Goal: Task Accomplishment & Management: Manage account settings

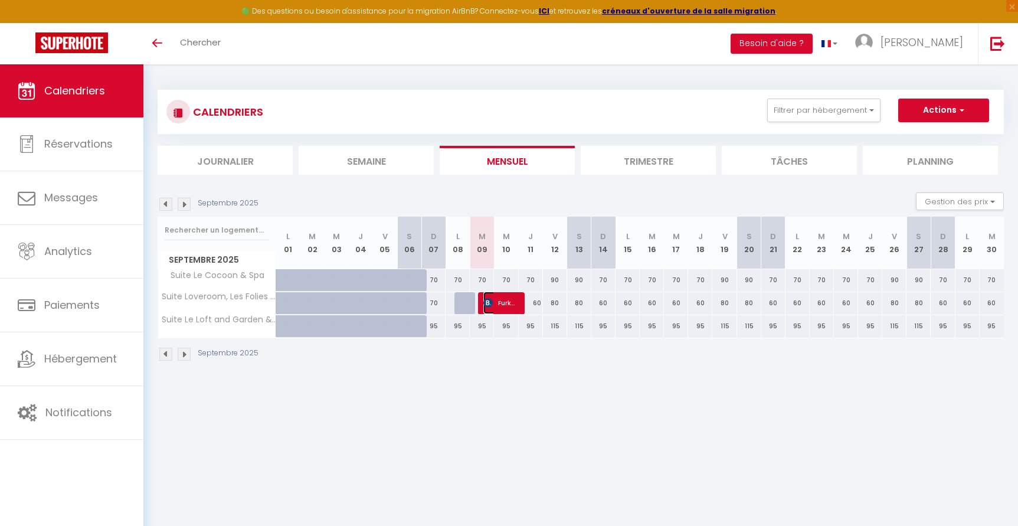
click at [508, 305] on span "Furkan Bag" at bounding box center [499, 303] width 32 height 22
select select "OK"
select select "KO"
select select "0"
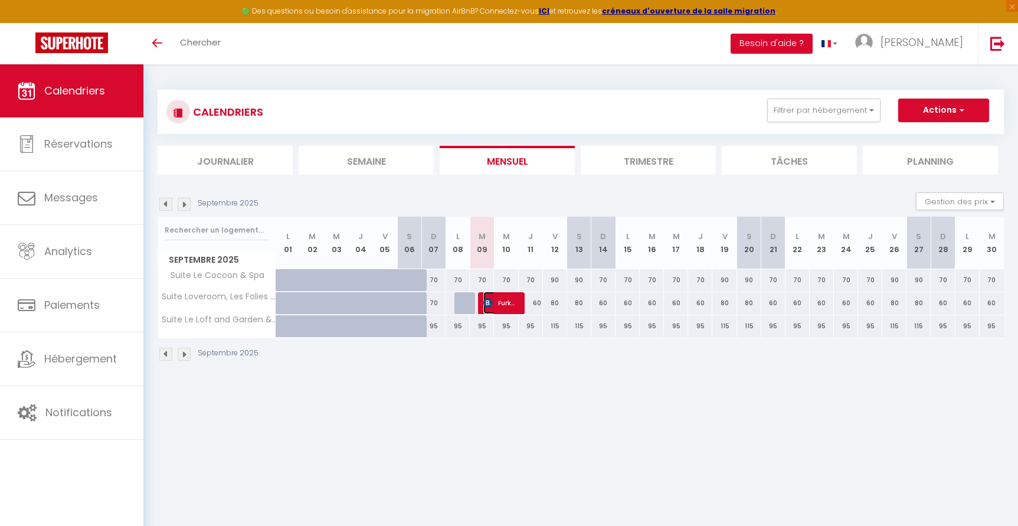
select select "1"
select select
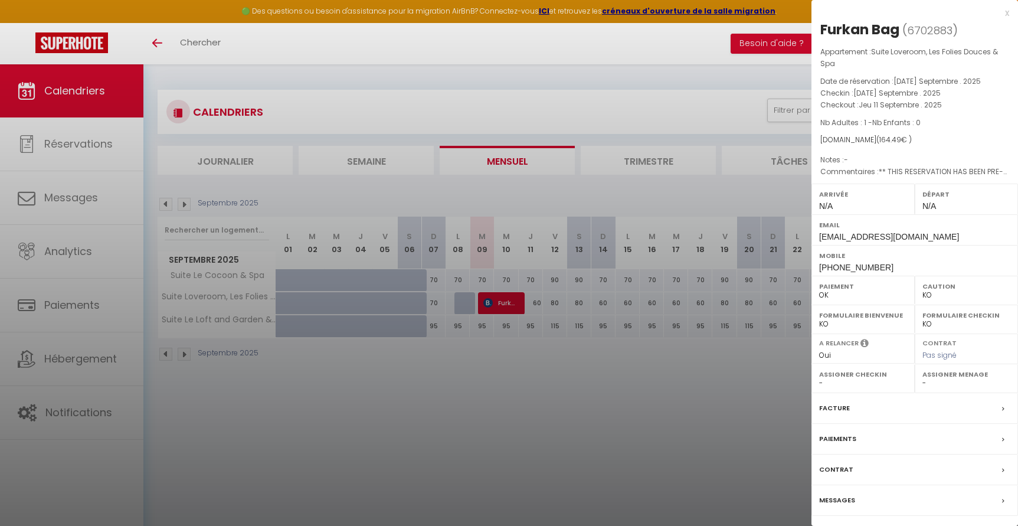
click at [844, 408] on label "Facture" at bounding box center [834, 408] width 31 height 12
select select
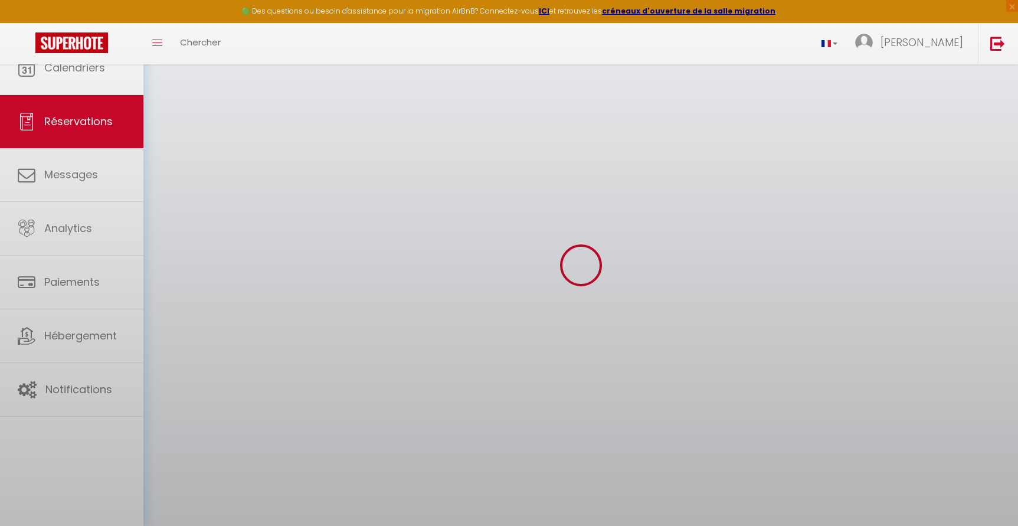
select select
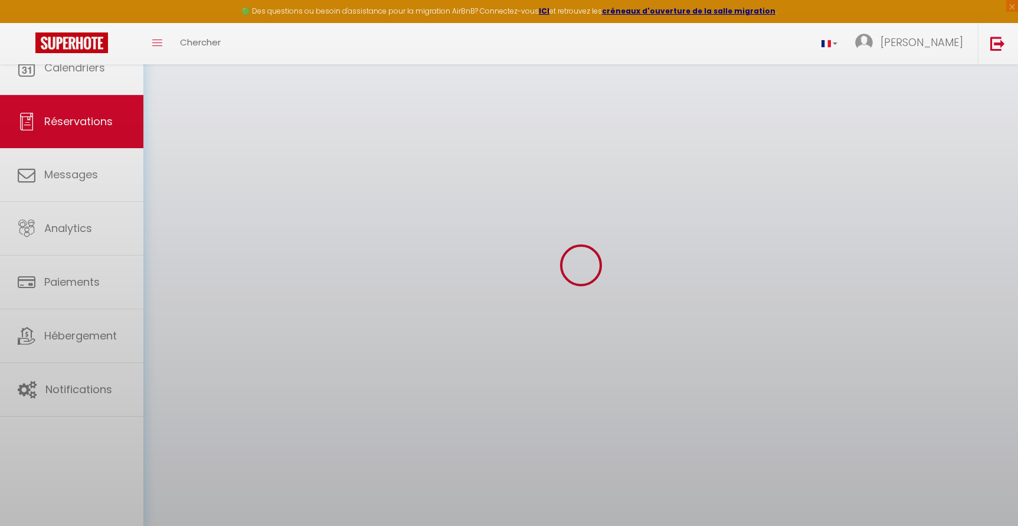
select select
checkbox input "false"
select select
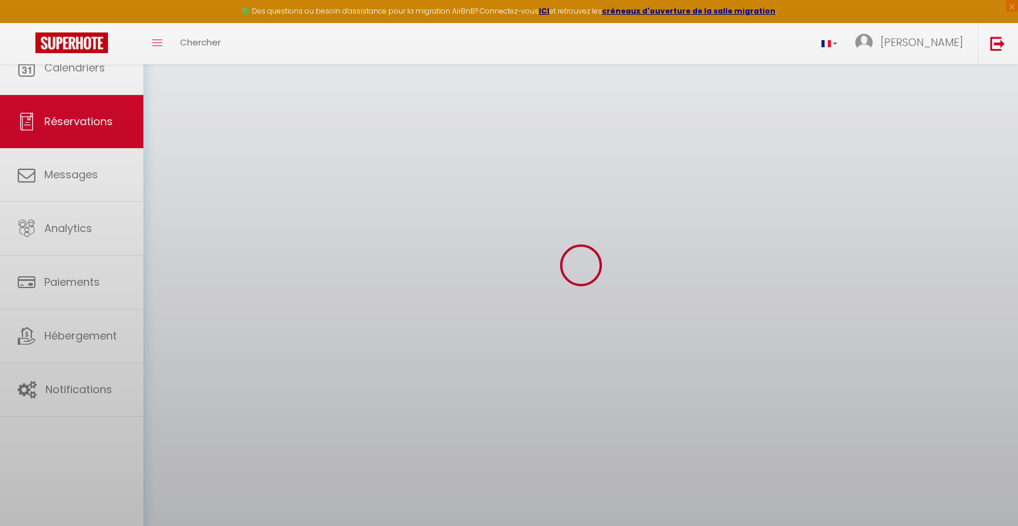
select select
checkbox input "false"
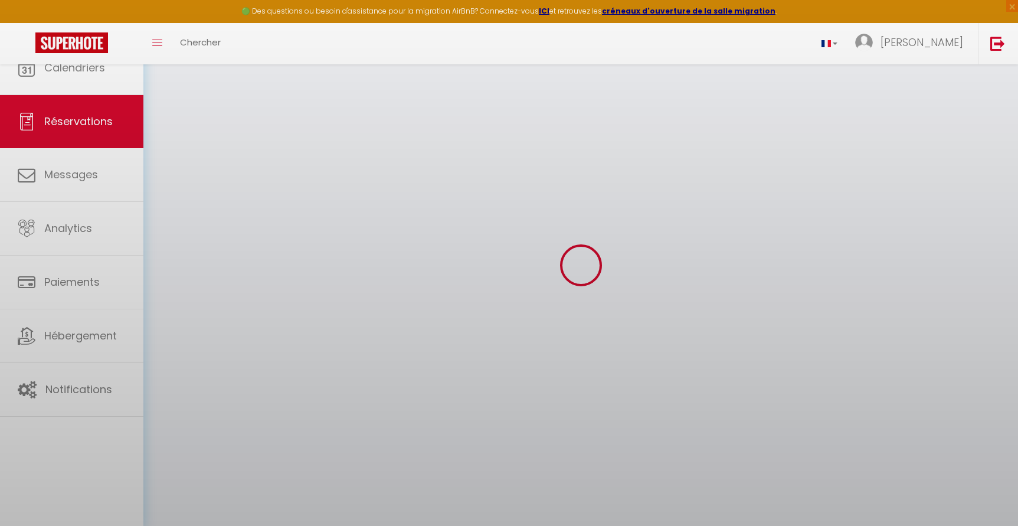
select select
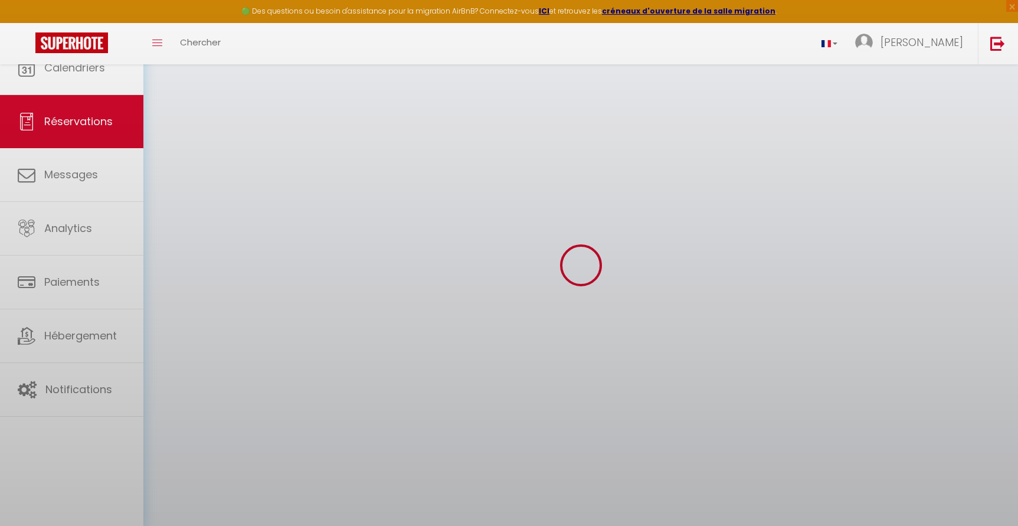
select select
checkbox input "false"
select select
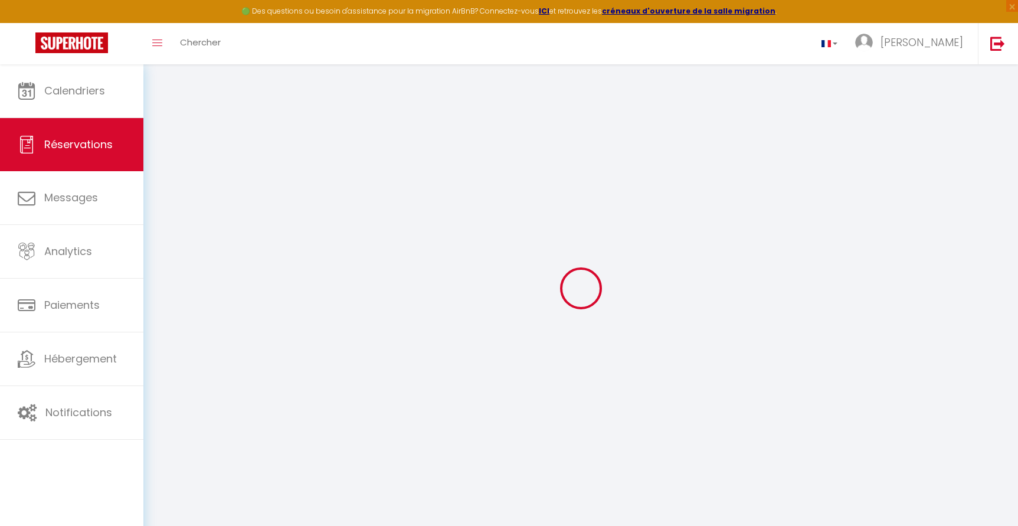
type input "Furkan"
type input "Bag"
type input "[EMAIL_ADDRESS][DOMAIN_NAME]"
type input "[PHONE_NUMBER]"
select select "FR"
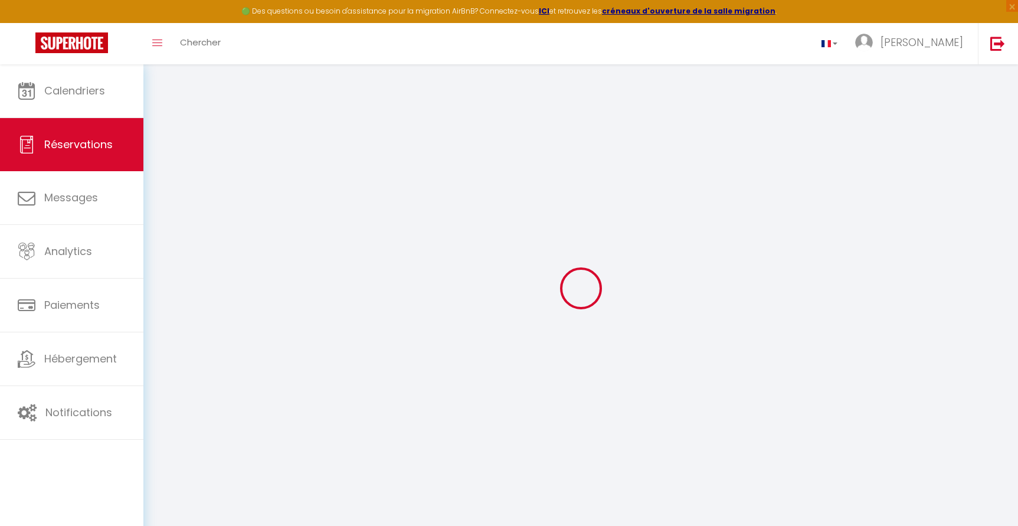
type input "27.15"
type input "2.3"
select select "65181"
select select "1"
select select
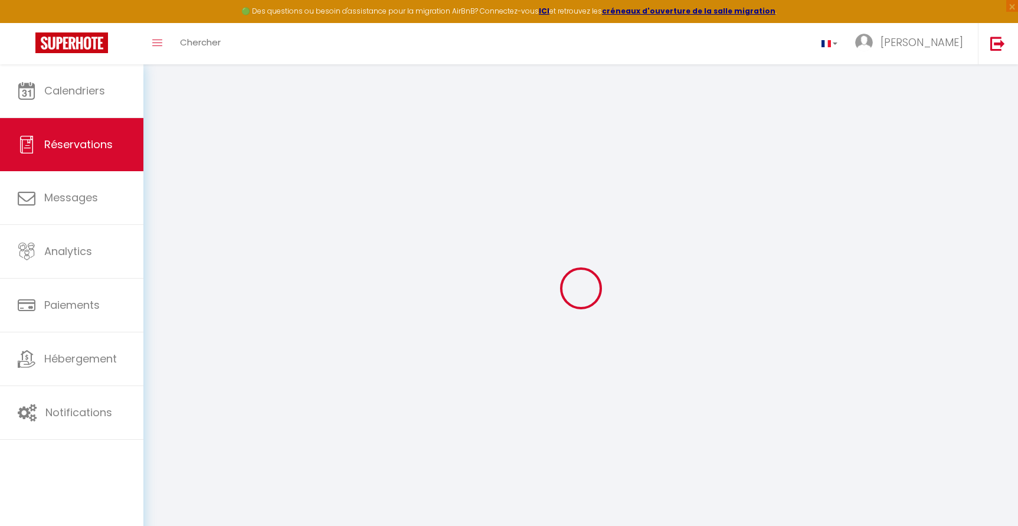
select select
type input "1"
select select "12"
select select "14"
type input "119.7"
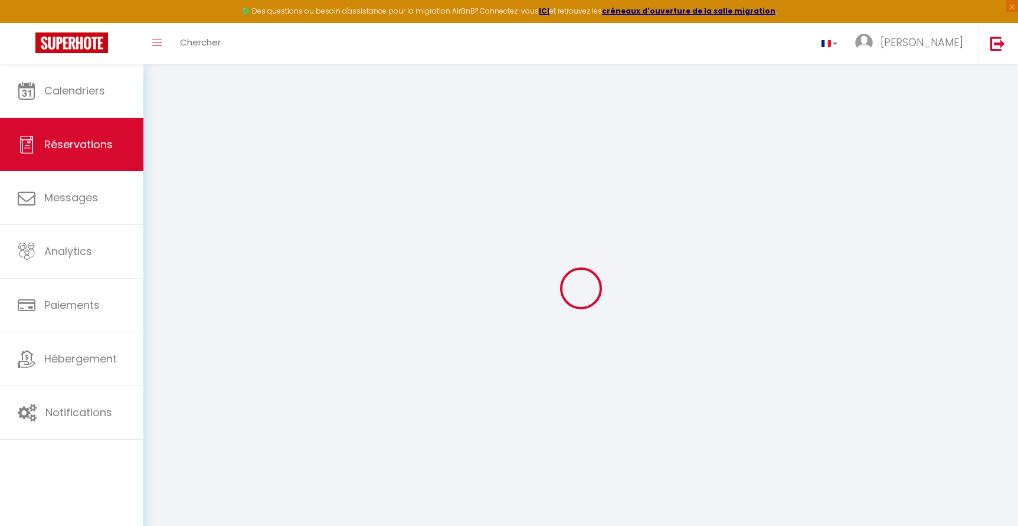
checkbox input "false"
select select "2"
type input "0"
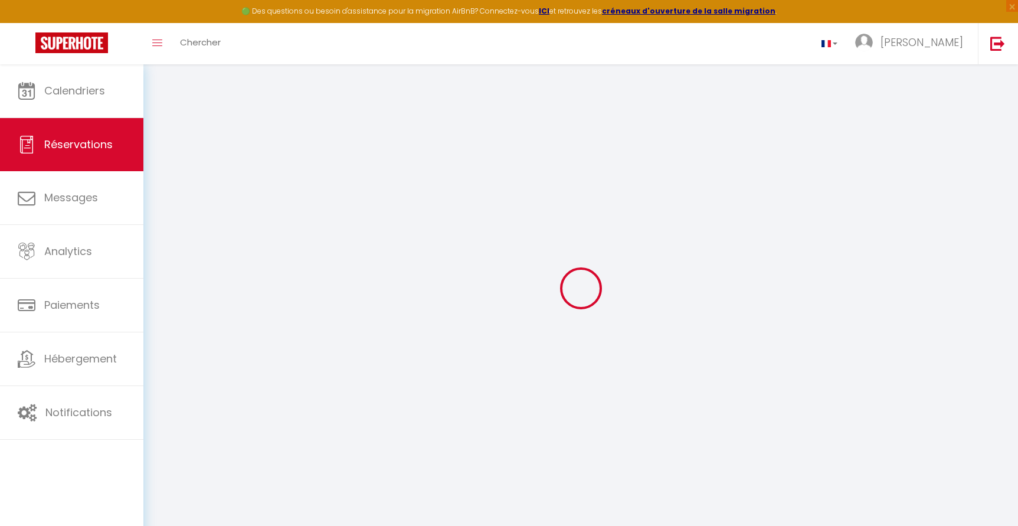
select select
checkbox input "false"
select select
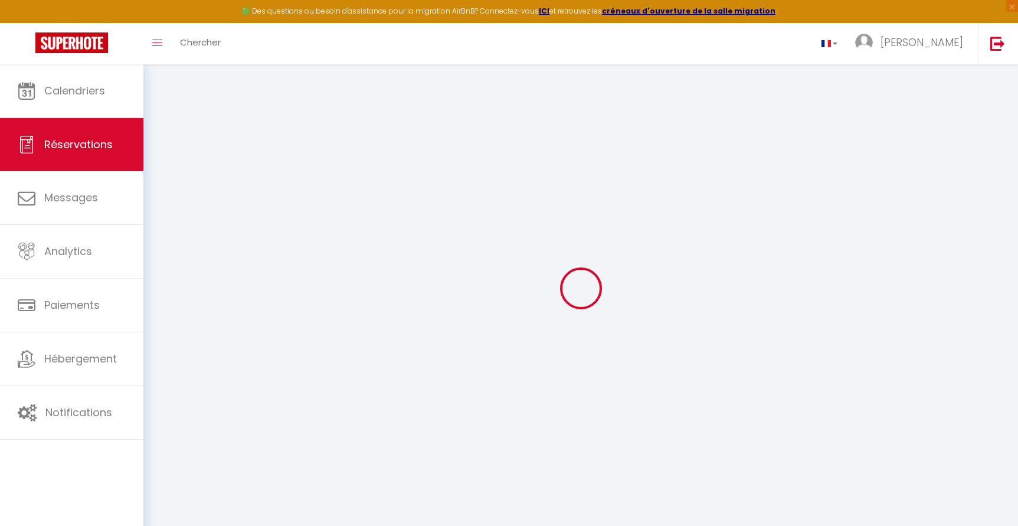
checkbox input "false"
select select
checkbox input "false"
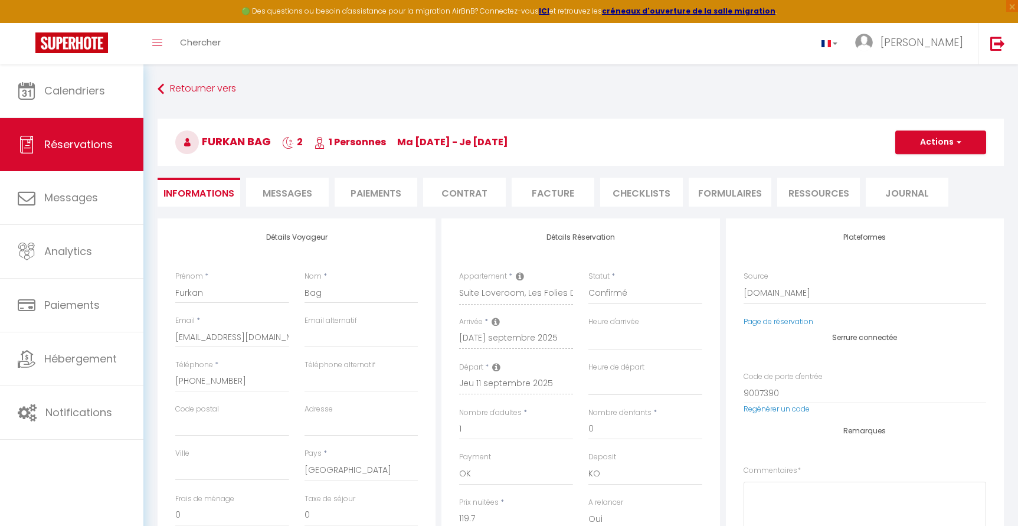
select select
checkbox input "false"
type textarea "** THIS RESERVATION HAS BEEN PRE-PAID ** BOOKING NOTE : Payment charge is EUR 2…"
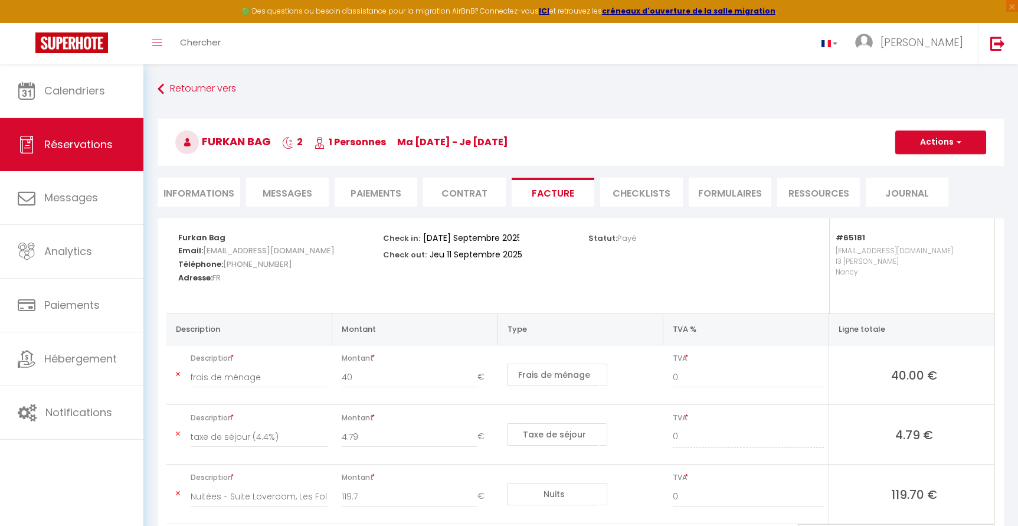
click at [190, 197] on li "Informations" at bounding box center [199, 192] width 83 height 29
select select
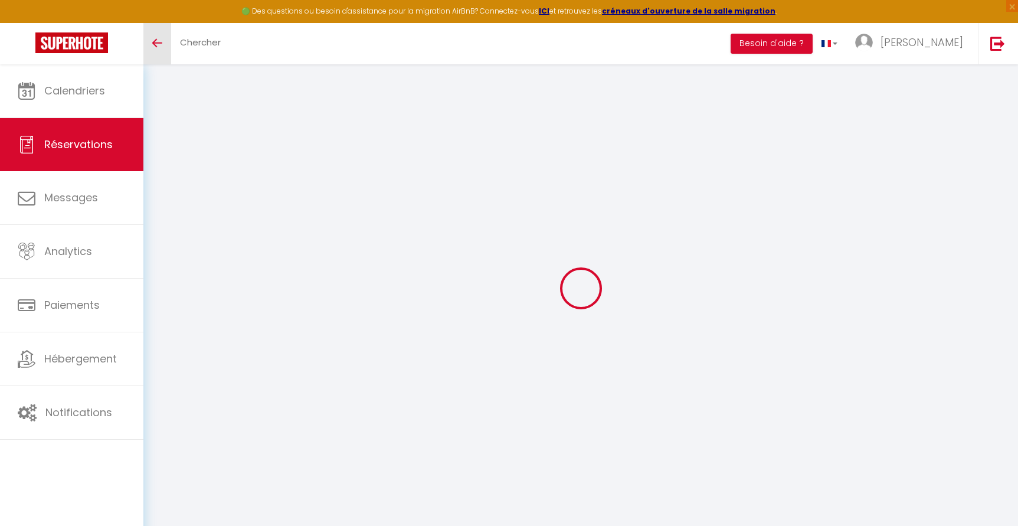
click at [155, 49] on link "Toggle menubar" at bounding box center [157, 43] width 28 height 41
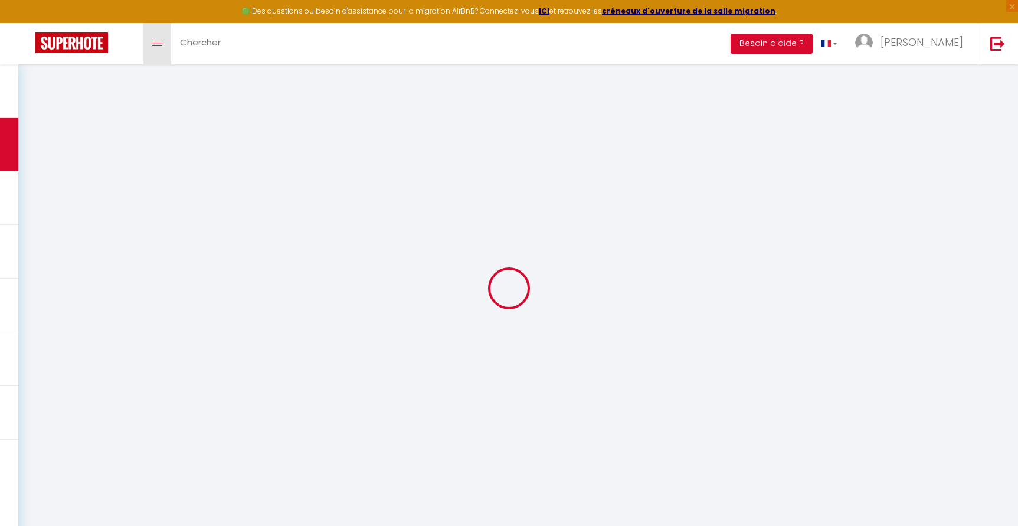
select select
checkbox input "false"
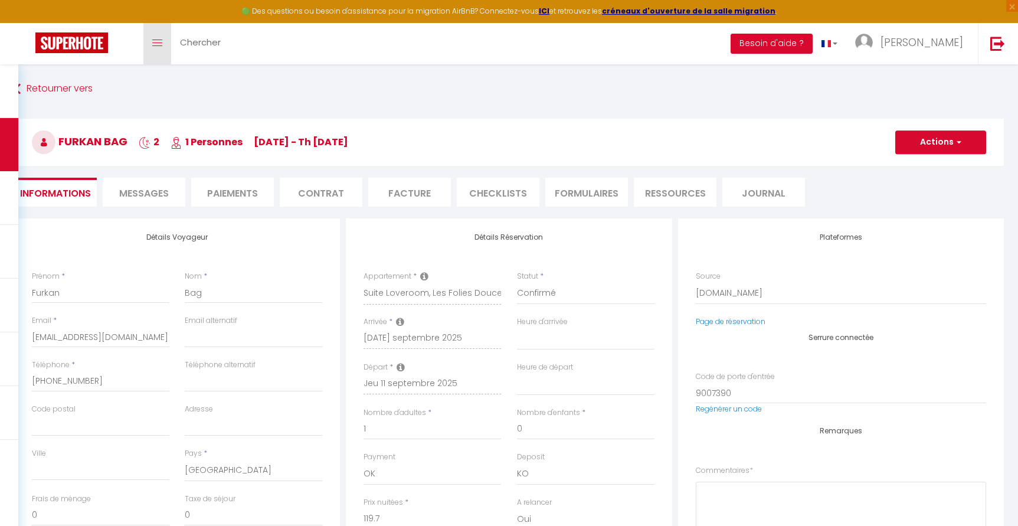
select select
checkbox input "false"
type textarea "** THIS RESERVATION HAS BEEN PRE-PAID ** BOOKING NOTE : Payment charge is EUR 2…"
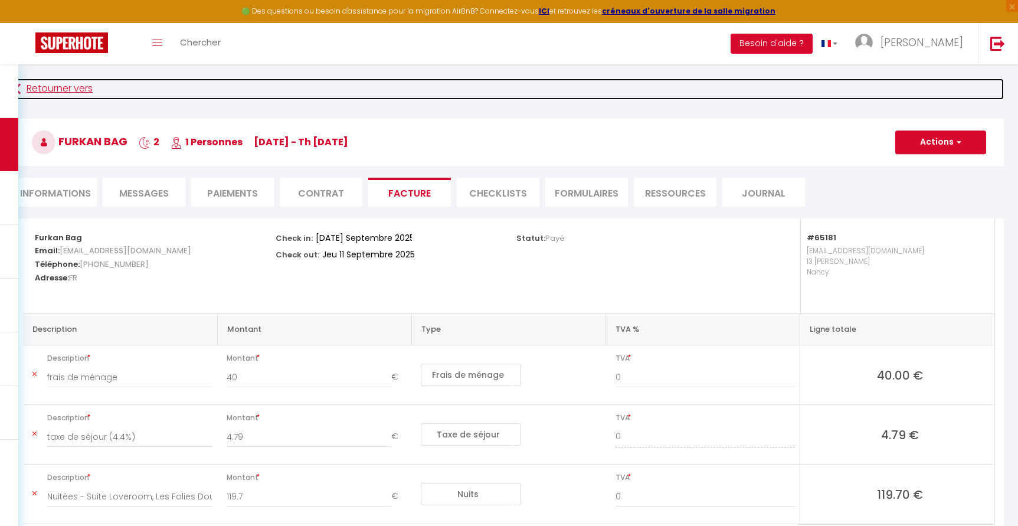
click at [38, 91] on link "Retourner vers" at bounding box center [509, 89] width 990 height 21
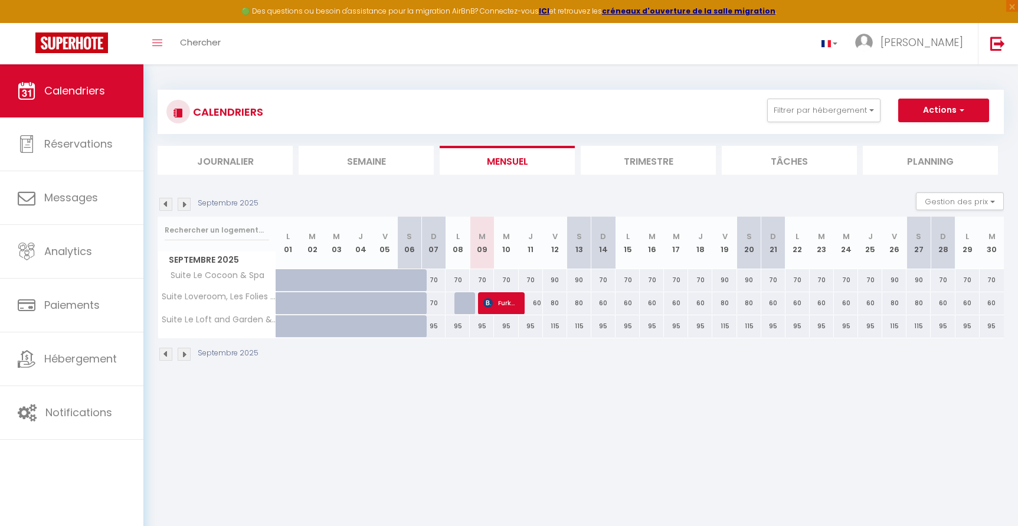
drag, startPoint x: 482, startPoint y: 277, endPoint x: 599, endPoint y: 276, distance: 116.9
click at [599, 276] on tr "Suite Le Cocoon & Spa 70 70 70 70 70 70 70 70 70 70 70" at bounding box center [581, 280] width 847 height 23
click at [599, 276] on div "70" at bounding box center [603, 280] width 24 height 22
type input "70"
select select "1"
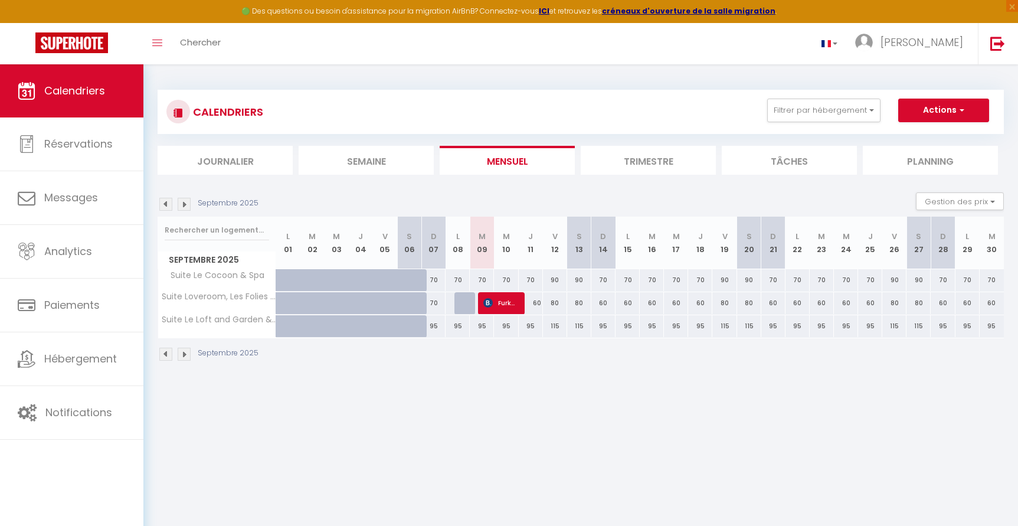
type input "Dim 14 Septembre 2025"
type input "Lun 15 Septembre 2025"
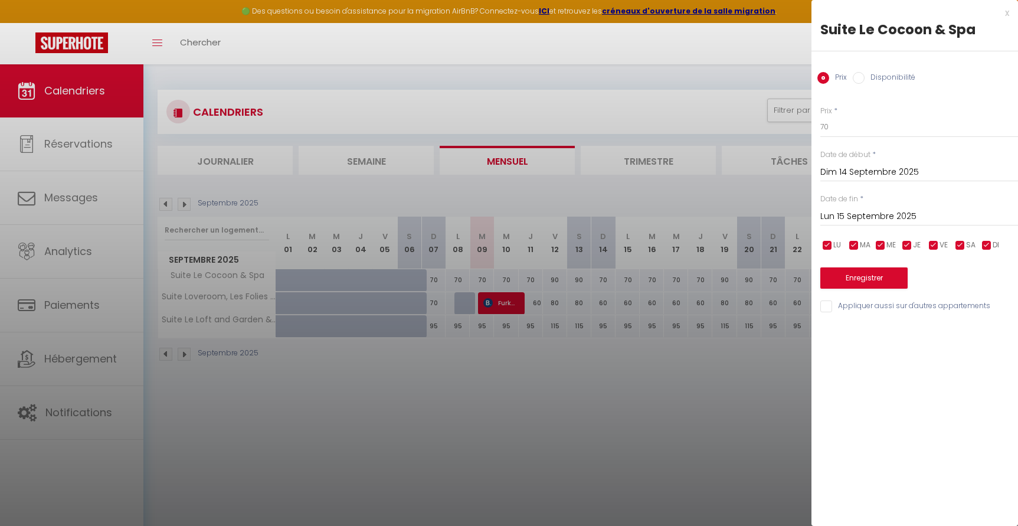
click at [858, 76] on input "Disponibilité" at bounding box center [859, 78] width 12 height 12
radio input "true"
radio input "false"
click at [858, 129] on select "Disponible Indisponible" at bounding box center [920, 127] width 198 height 22
select select "0"
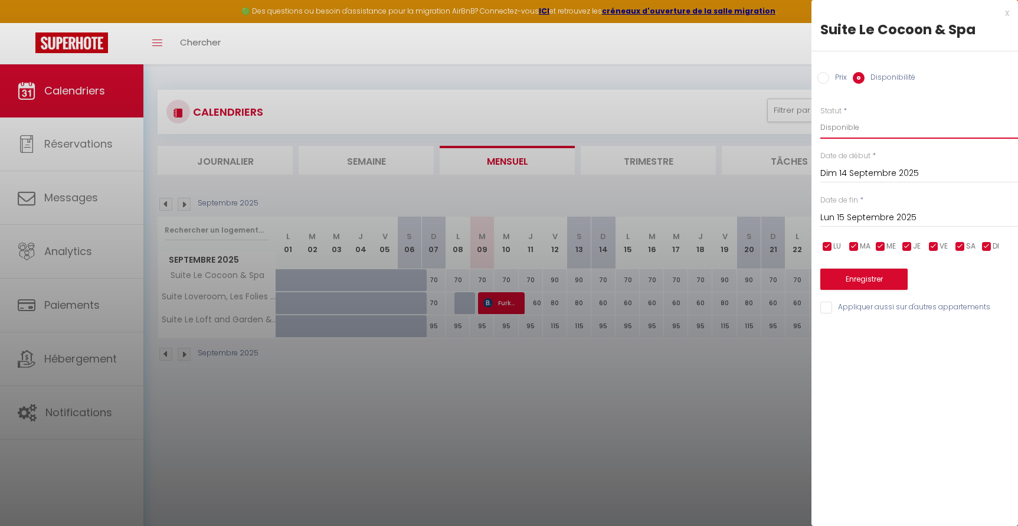
click at [821, 116] on select "Disponible Indisponible" at bounding box center [920, 127] width 198 height 22
click at [849, 169] on input "Dim 14 Septembre 2025" at bounding box center [920, 173] width 198 height 15
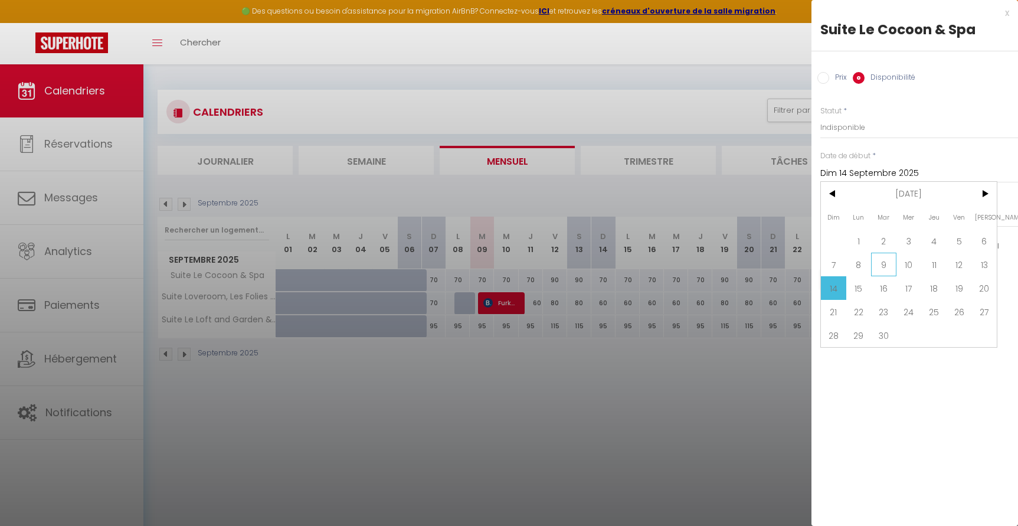
click at [884, 263] on span "9" at bounding box center [883, 265] width 25 height 24
type input "[DATE] Septembre 2025"
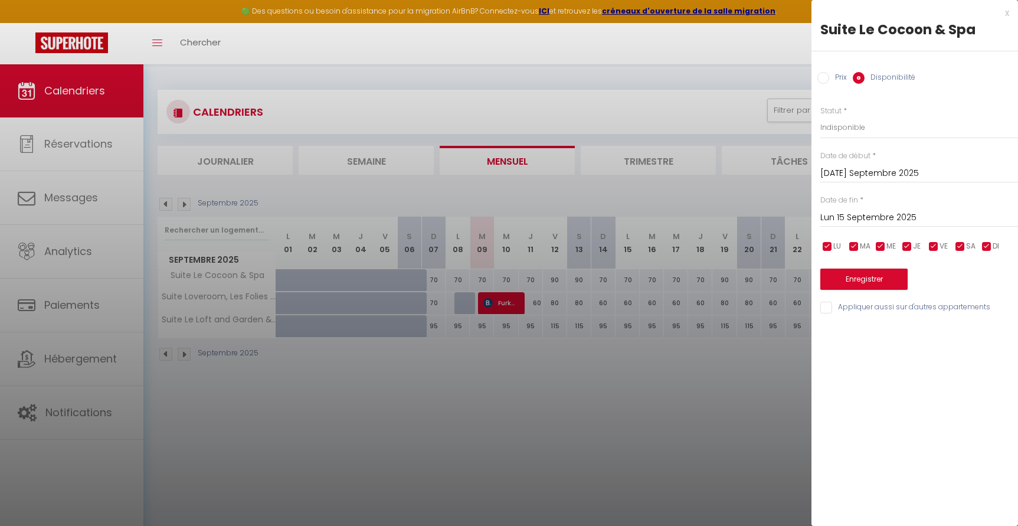
click at [877, 218] on input "Lun 15 Septembre 2025" at bounding box center [920, 217] width 198 height 15
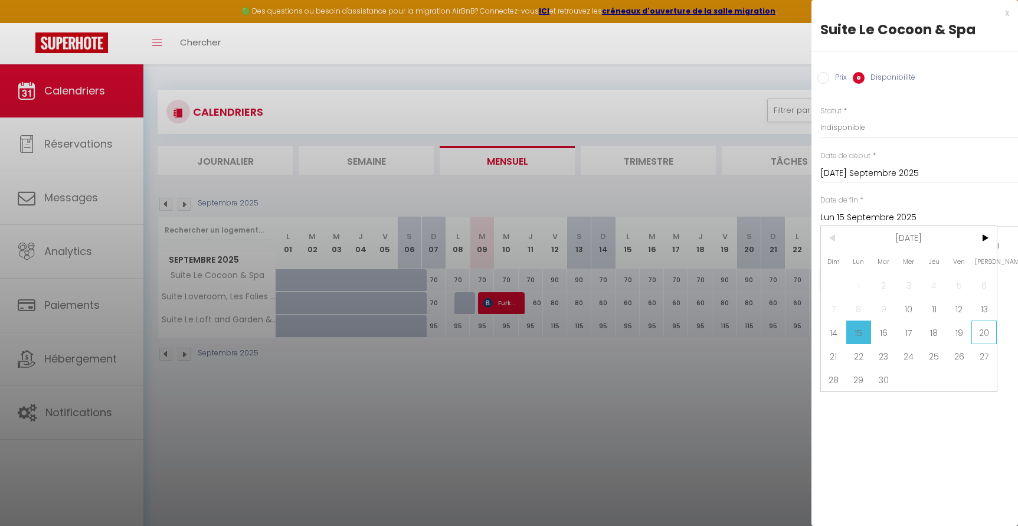
click at [985, 332] on span "20" at bounding box center [984, 333] width 25 height 24
type input "Sam 20 Septembre 2025"
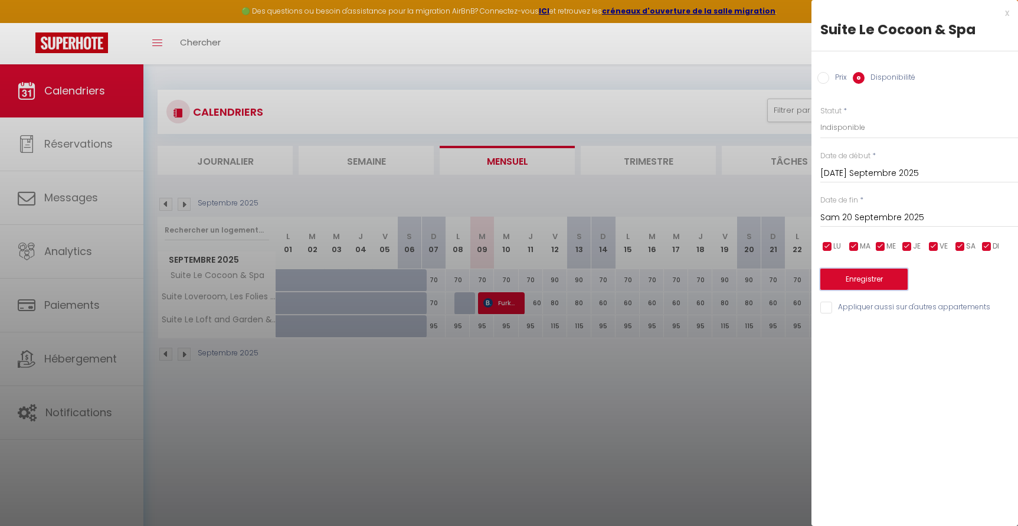
click at [870, 284] on button "Enregistrer" at bounding box center [864, 279] width 87 height 21
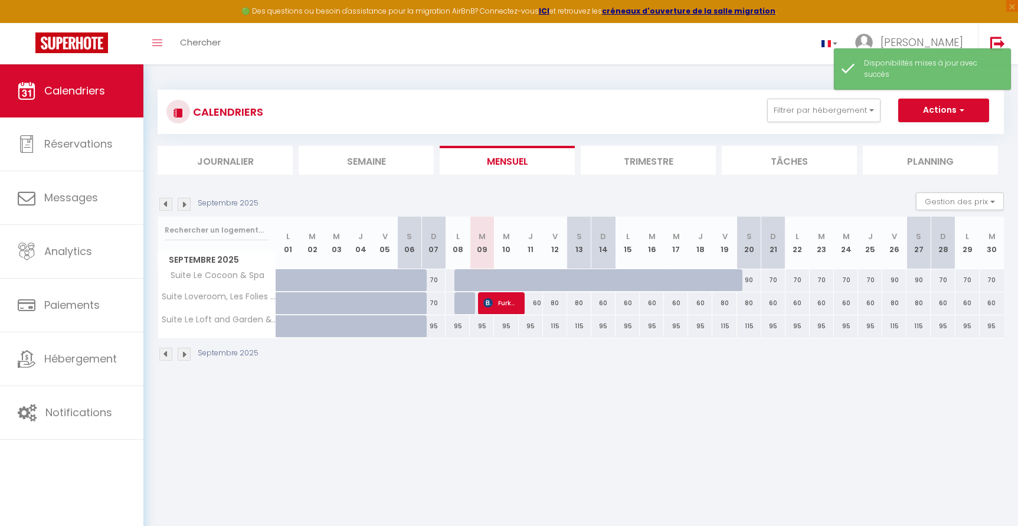
click at [466, 325] on div "95" at bounding box center [458, 326] width 24 height 22
select select "1"
type input "Lun 08 Septembre 2025"
type input "[DATE] Septembre 2025"
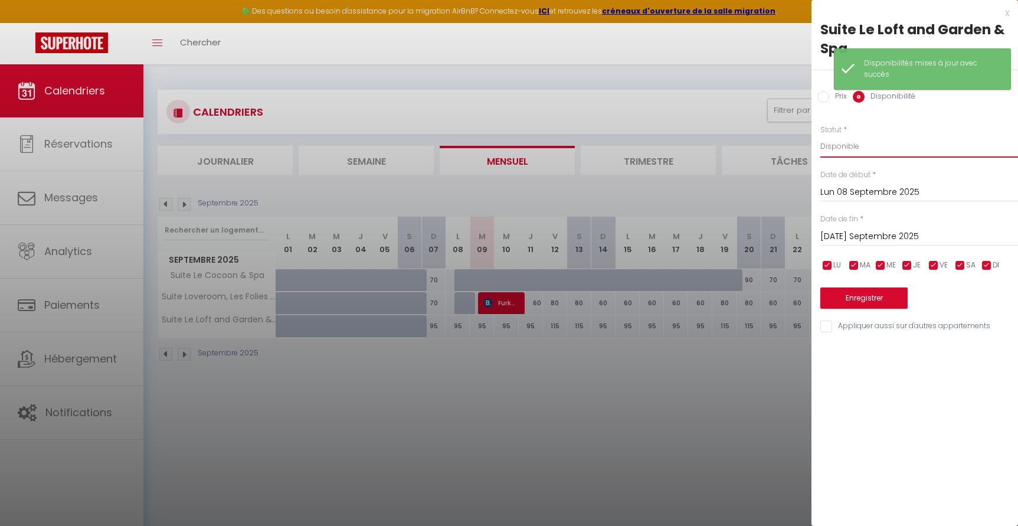
click at [852, 145] on select "Disponible Indisponible" at bounding box center [920, 146] width 198 height 22
select select "0"
click at [821, 135] on select "Disponible Indisponible" at bounding box center [920, 146] width 198 height 22
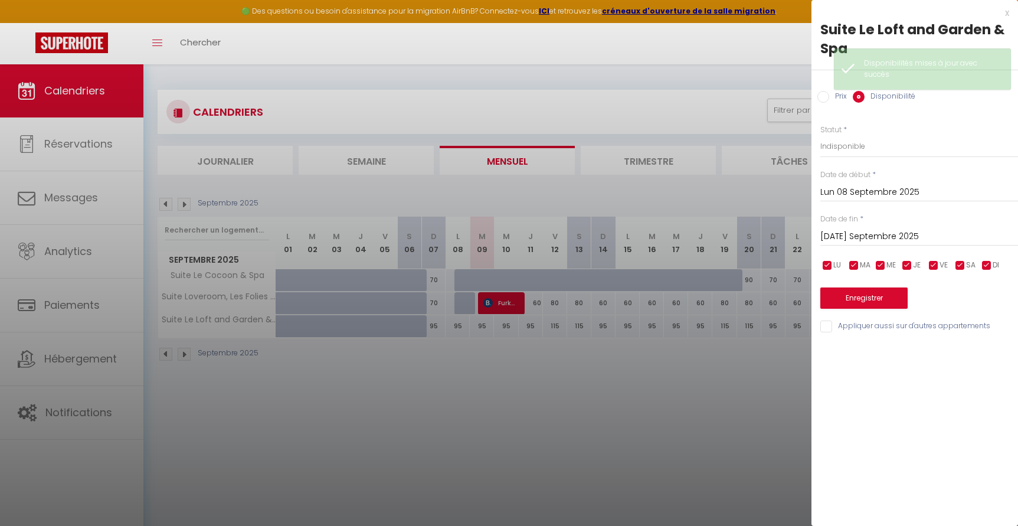
click at [852, 187] on input "Lun 08 Septembre 2025" at bounding box center [920, 192] width 198 height 15
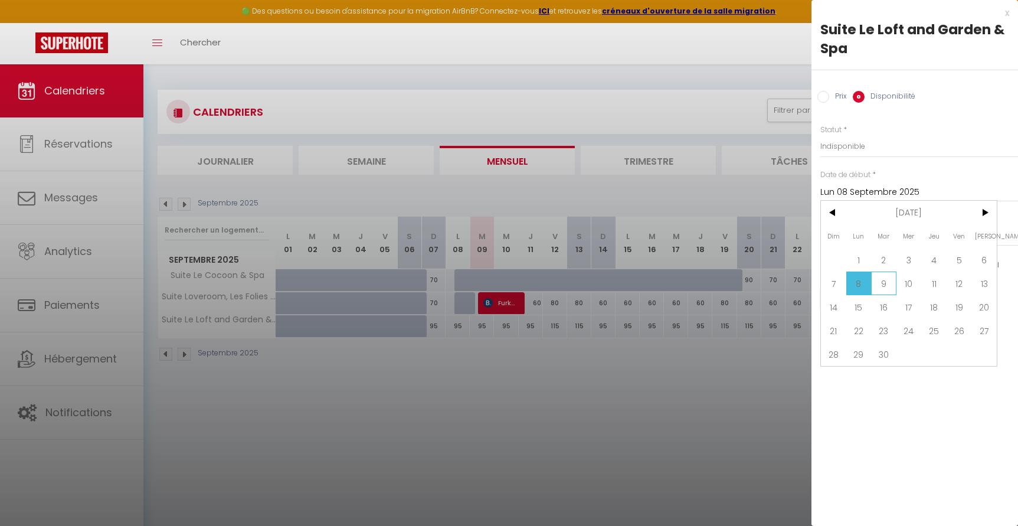
click at [881, 273] on span "9" at bounding box center [883, 284] width 25 height 24
type input "[DATE] Septembre 2025"
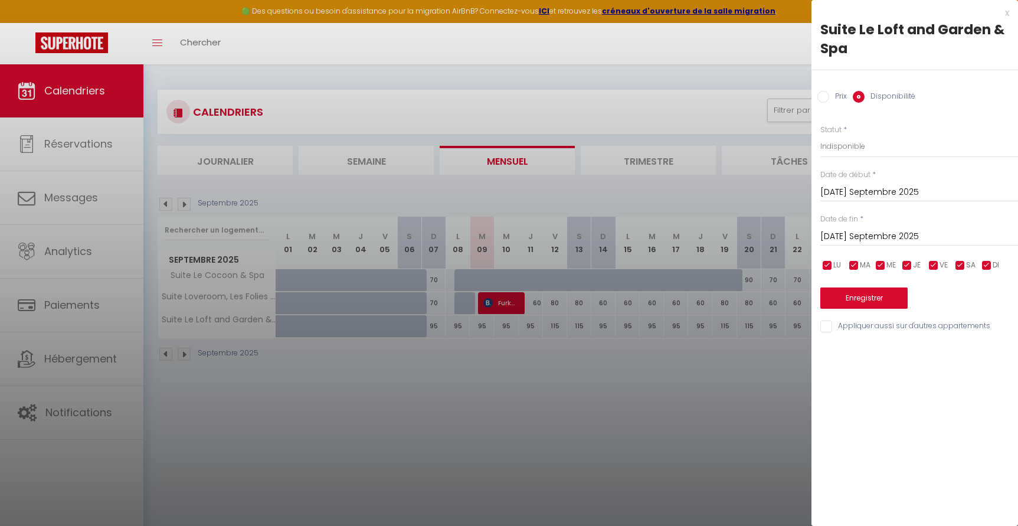
click at [917, 236] on input "[DATE] Septembre 2025" at bounding box center [920, 236] width 198 height 15
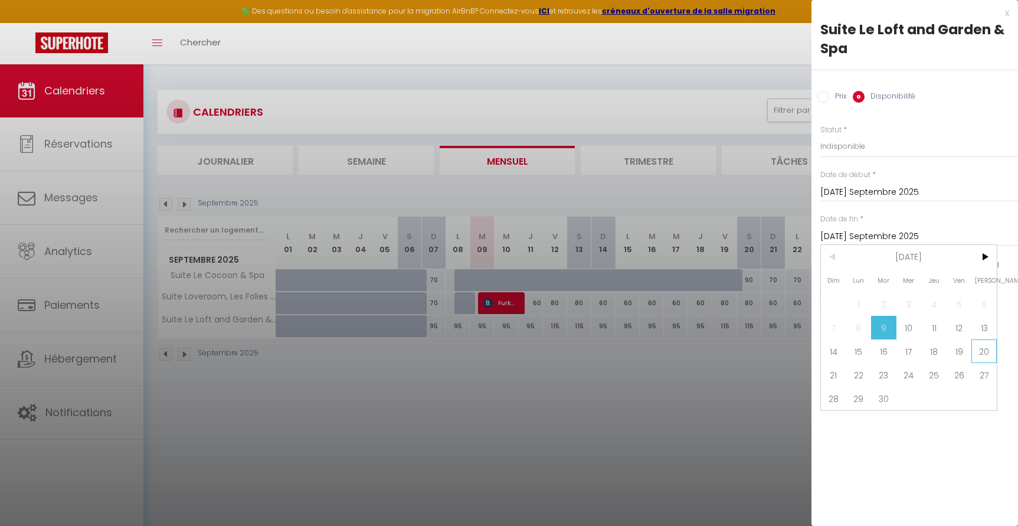
click at [990, 353] on span "20" at bounding box center [984, 351] width 25 height 24
type input "Sam 20 Septembre 2025"
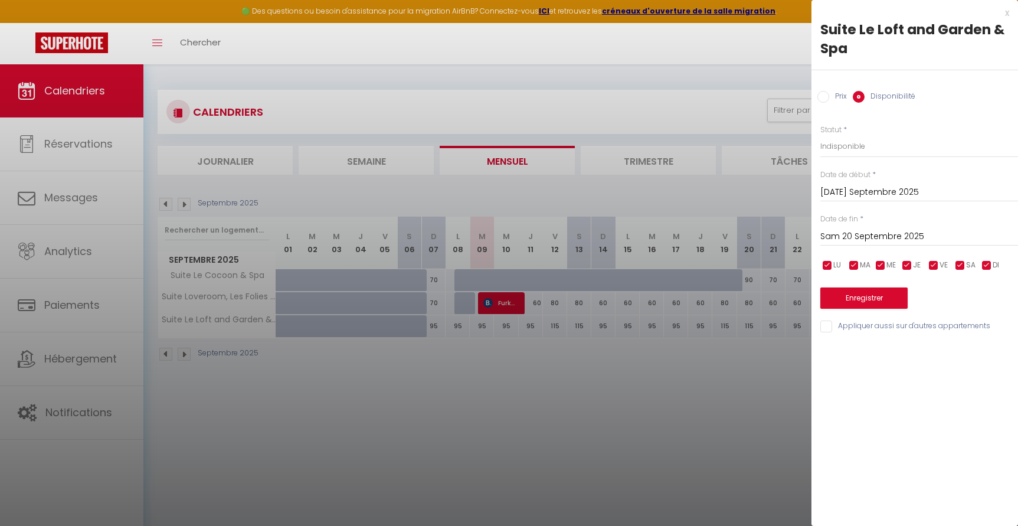
click at [832, 326] on input "Appliquer aussi sur d'autres appartements" at bounding box center [920, 327] width 198 height 12
checkbox input "true"
click at [862, 299] on button "Enregistrer" at bounding box center [864, 297] width 87 height 21
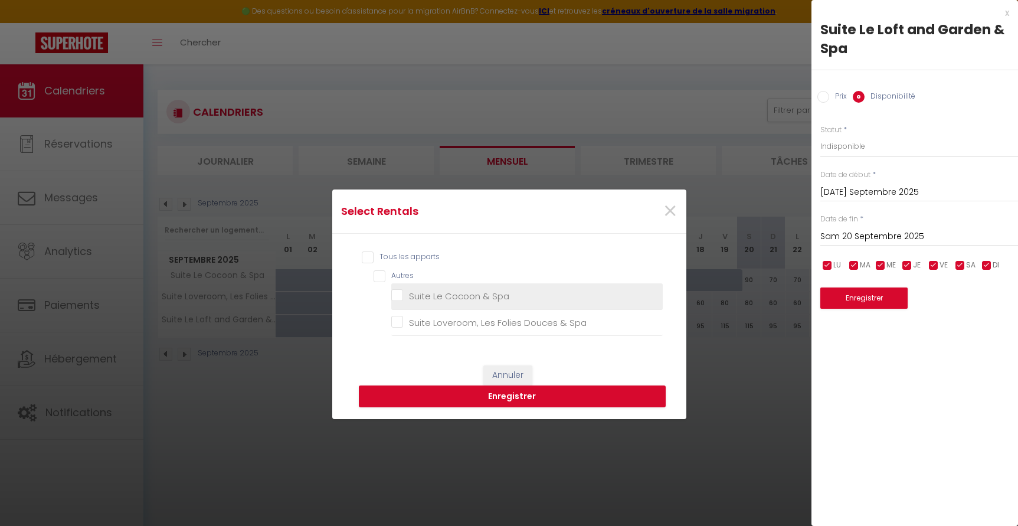
click at [400, 296] on Spa "Suite Le Cocoon & Spa" at bounding box center [527, 296] width 272 height 12
checkbox Spa "true"
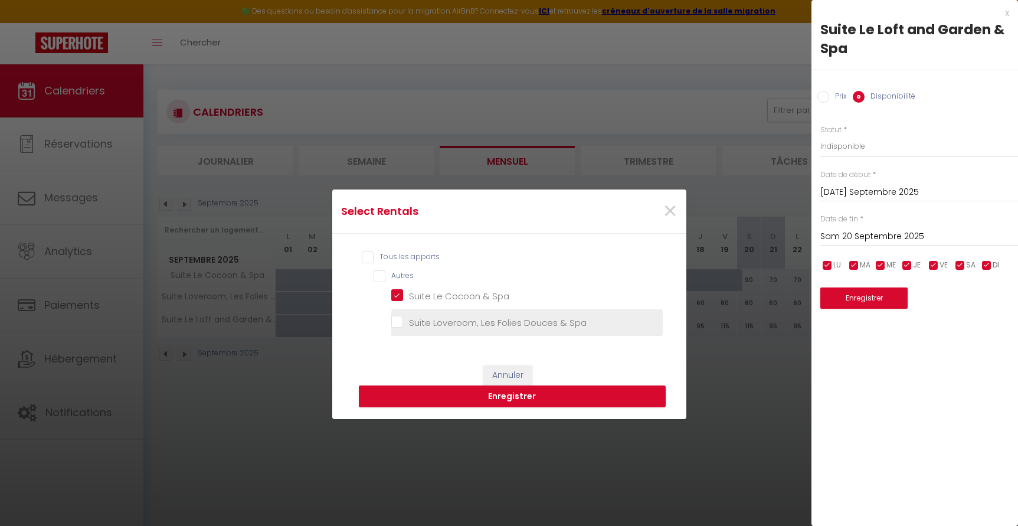
click at [395, 324] on Spa "Suite Loveroom, Les Folies Douces & Spa" at bounding box center [527, 322] width 272 height 12
checkbox Spa "true"
checkbox input "true"
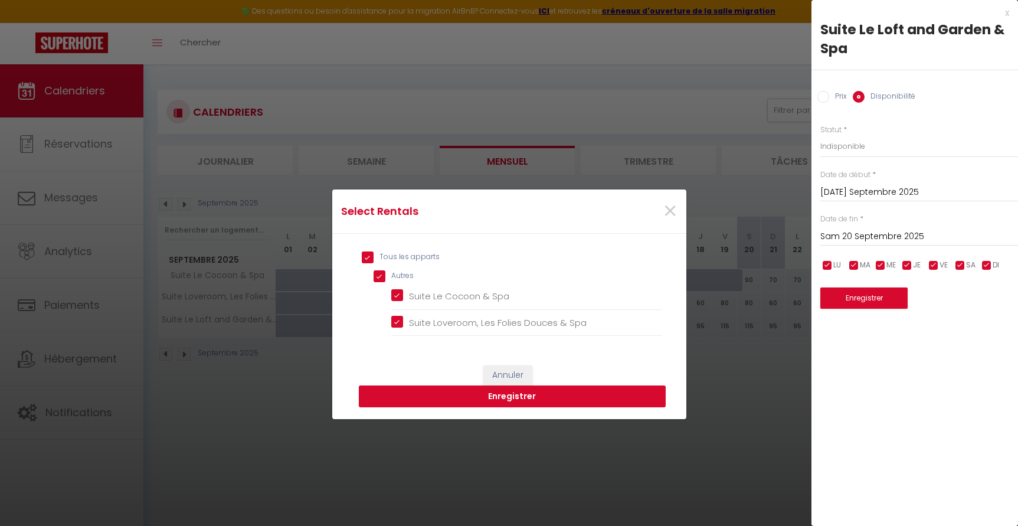
click at [522, 393] on button "Enregistrer" at bounding box center [512, 396] width 307 height 22
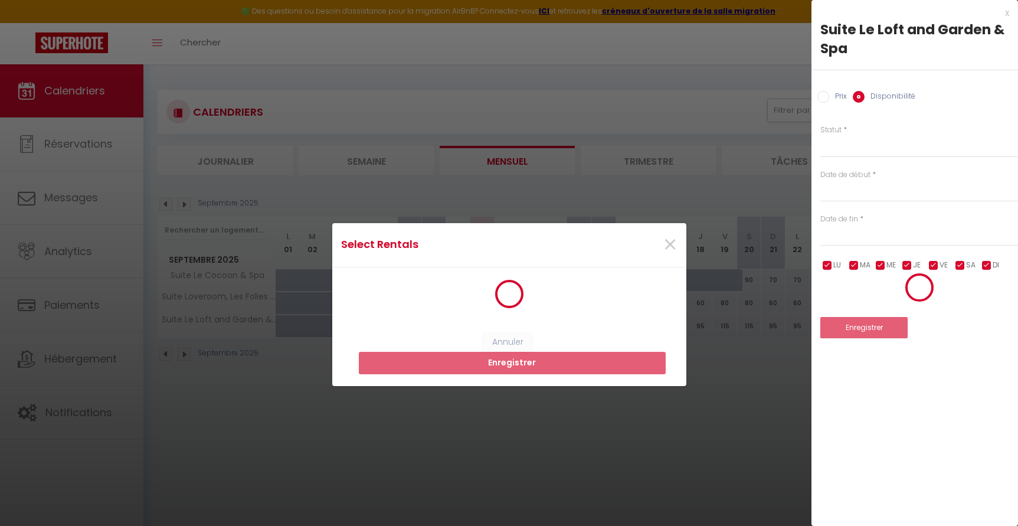
select select
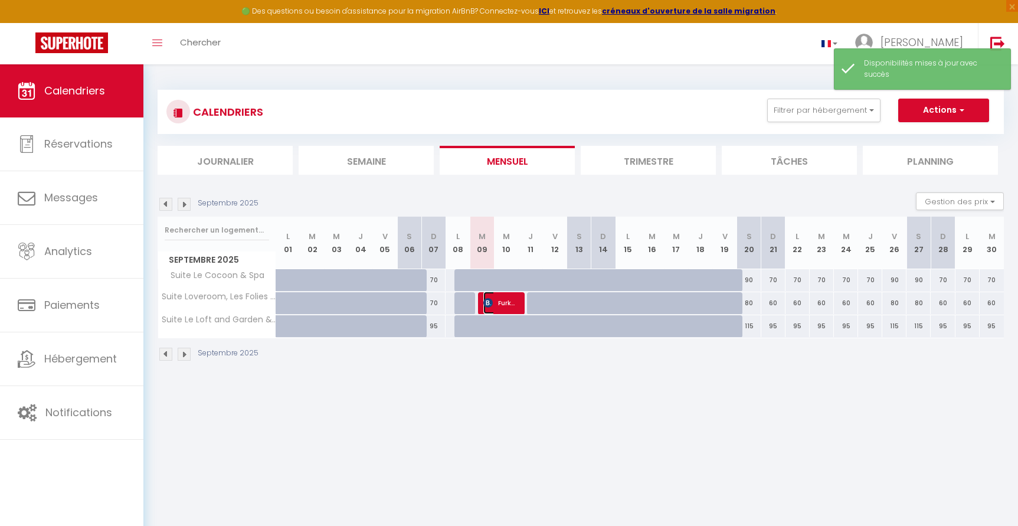
click at [505, 303] on span "Furkan Bag" at bounding box center [499, 303] width 32 height 22
select select "OK"
select select "KO"
select select "0"
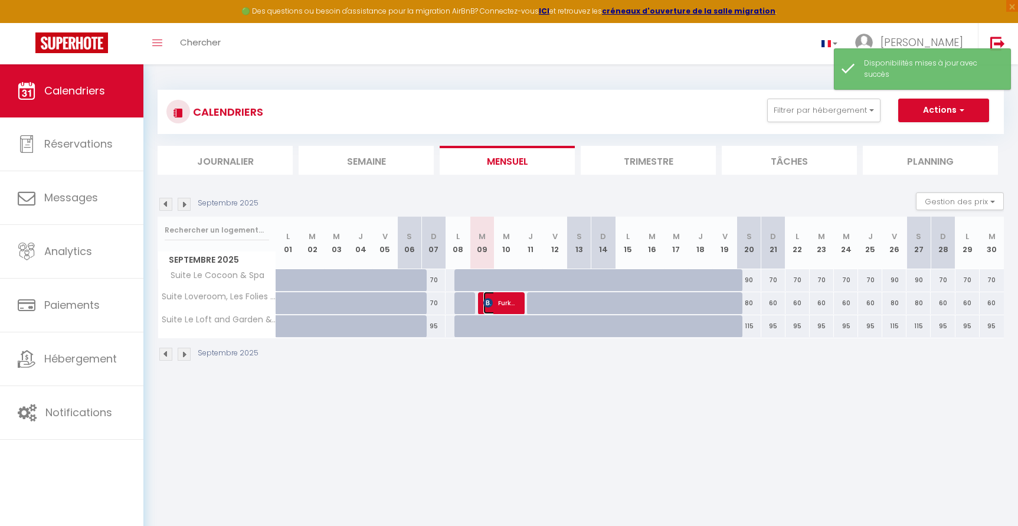
select select "1"
select select
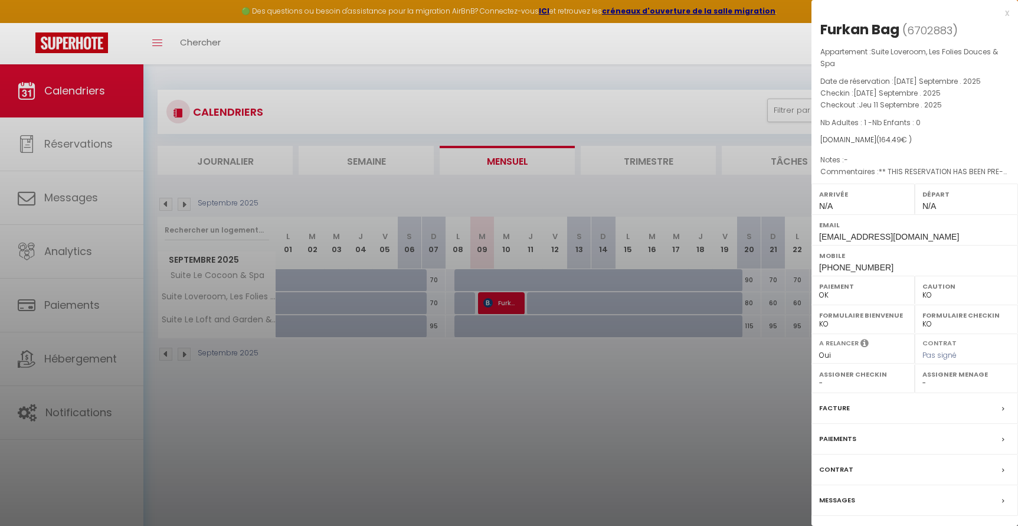
click at [1006, 12] on div "x" at bounding box center [911, 13] width 198 height 14
